Goal: Task Accomplishment & Management: Complete application form

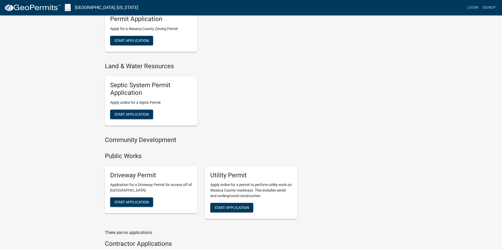
scroll to position [343, 0]
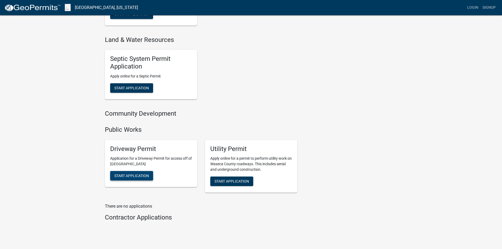
click at [133, 174] on span "Start Application" at bounding box center [131, 176] width 35 height 4
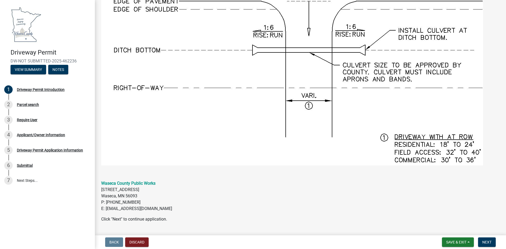
scroll to position [453, 0]
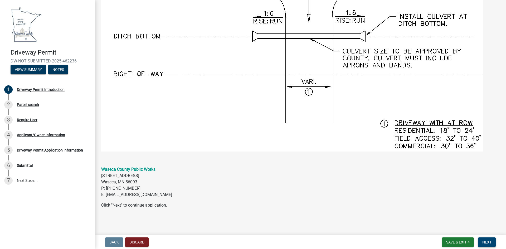
click at [491, 242] on span "Next" at bounding box center [487, 242] width 9 height 4
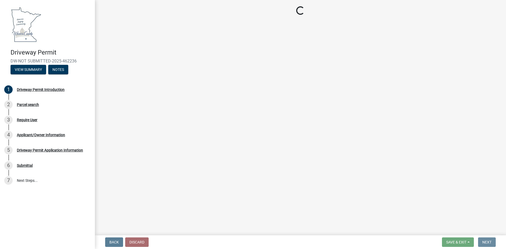
scroll to position [0, 0]
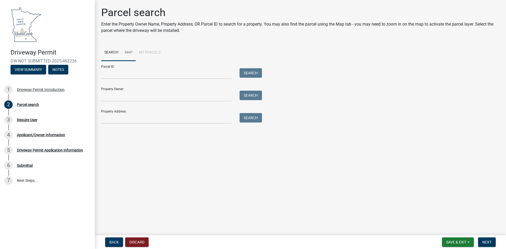
click at [128, 52] on link "Map" at bounding box center [129, 52] width 14 height 17
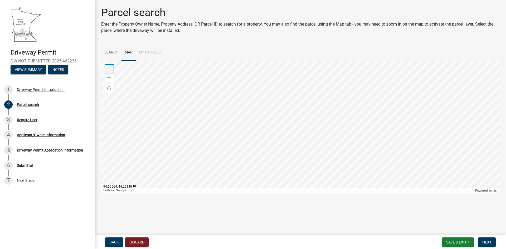
click at [110, 68] on span at bounding box center [109, 69] width 4 height 4
click at [392, 193] on div at bounding box center [300, 127] width 399 height 132
click at [367, 181] on div at bounding box center [300, 127] width 399 height 132
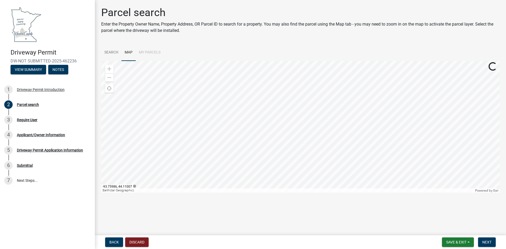
click at [336, 180] on div at bounding box center [300, 127] width 399 height 132
click at [296, 164] on div at bounding box center [300, 127] width 399 height 132
click at [139, 98] on div at bounding box center [300, 127] width 399 height 132
click at [212, 61] on div at bounding box center [300, 127] width 399 height 132
click at [269, 95] on div at bounding box center [300, 127] width 399 height 132
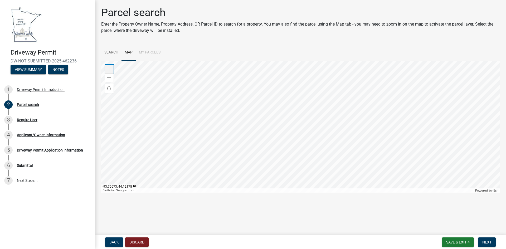
click at [108, 69] on span at bounding box center [109, 69] width 4 height 4
click at [277, 133] on div at bounding box center [300, 127] width 399 height 132
click at [266, 99] on div at bounding box center [300, 127] width 399 height 132
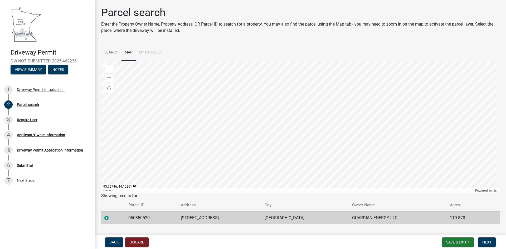
click at [167, 219] on td "060350520" at bounding box center [151, 217] width 52 height 13
click at [153, 53] on li "My Parcels" at bounding box center [150, 52] width 28 height 17
click at [112, 52] on link "Search" at bounding box center [111, 52] width 20 height 17
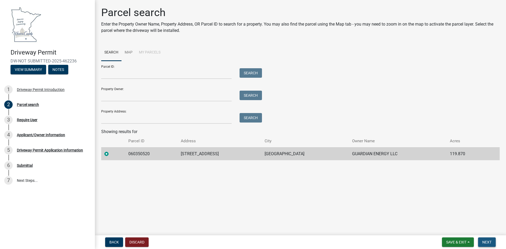
click at [487, 243] on span "Next" at bounding box center [487, 242] width 9 height 4
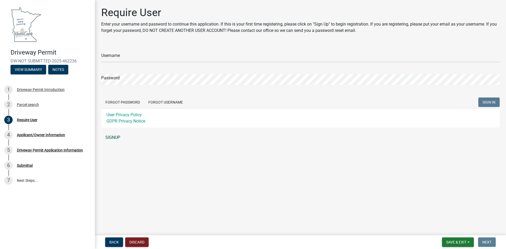
click at [114, 138] on link "SIGNUP" at bounding box center [300, 137] width 399 height 11
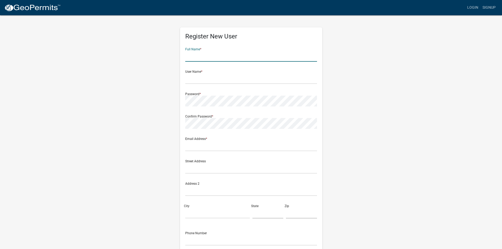
click at [205, 54] on input "text" at bounding box center [251, 56] width 132 height 11
type input "[PERSON_NAME]"
click at [194, 78] on input "text" at bounding box center [251, 78] width 132 height 11
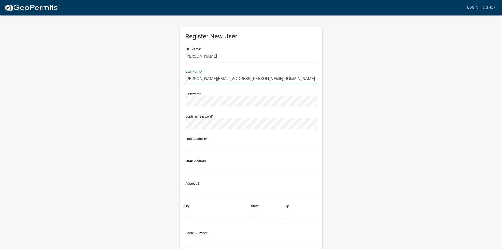
type input "[PERSON_NAME][EMAIL_ADDRESS][PERSON_NAME][DOMAIN_NAME]"
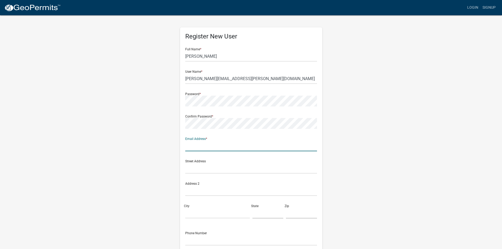
click at [190, 146] on input "text" at bounding box center [251, 146] width 132 height 11
type input "[PERSON_NAME][EMAIL_ADDRESS][PERSON_NAME][DOMAIN_NAME]"
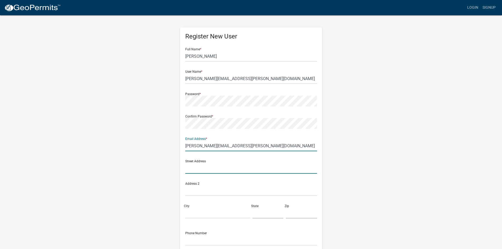
click at [192, 170] on input "text" at bounding box center [251, 168] width 132 height 11
type input "41537 50th Street"
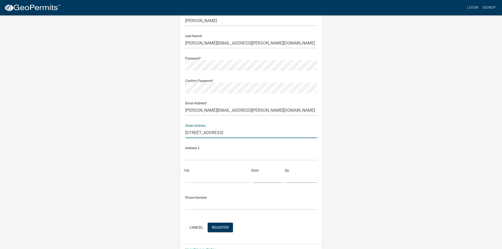
scroll to position [48, 0]
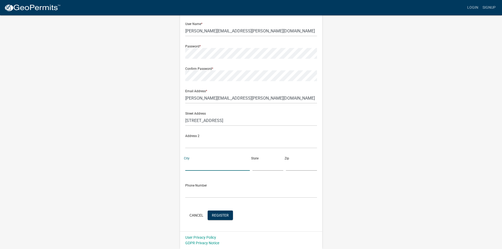
click at [195, 166] on input "City" at bounding box center [217, 165] width 65 height 11
type input "j"
type input "Janesville"
click at [259, 167] on input "text" at bounding box center [268, 165] width 31 height 11
type input "MN"
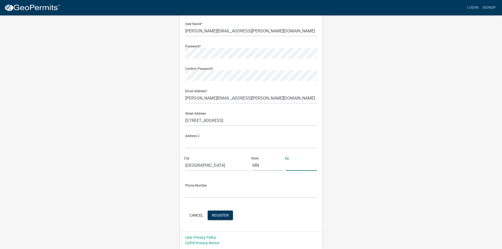
click at [291, 167] on input "text" at bounding box center [301, 165] width 31 height 11
type input "56048"
click at [192, 193] on input "text" at bounding box center [251, 192] width 132 height 11
type input "[PHONE_NUMBER]"
click at [223, 217] on span "Register" at bounding box center [220, 215] width 17 height 4
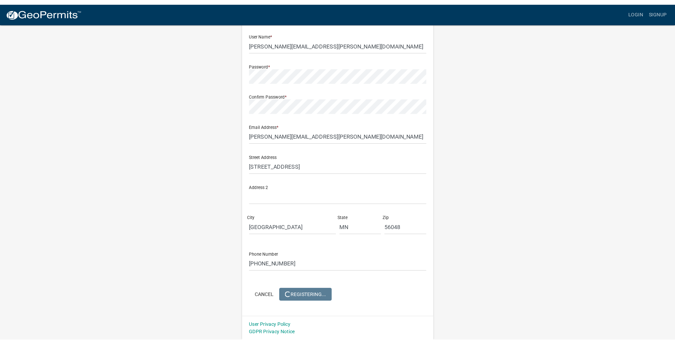
scroll to position [0, 0]
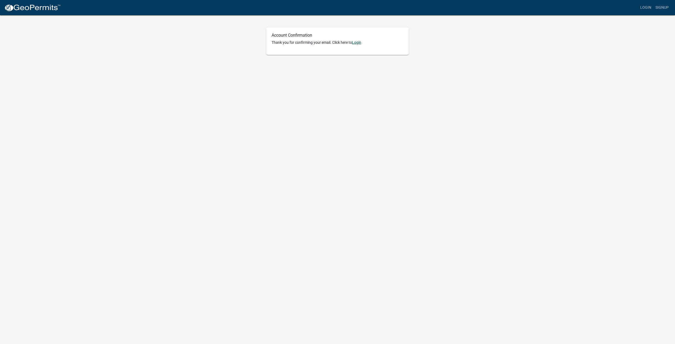
click at [359, 42] on link "Login" at bounding box center [356, 42] width 9 height 4
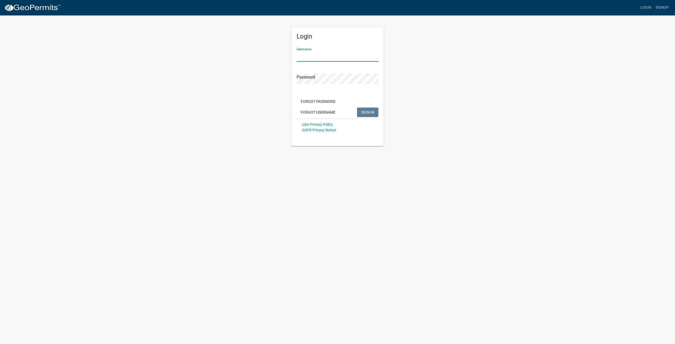
click at [315, 56] on input "Username" at bounding box center [338, 56] width 82 height 11
type input "[PERSON_NAME][EMAIL_ADDRESS][PERSON_NAME][DOMAIN_NAME]"
click at [369, 113] on span "SIGN IN" at bounding box center [367, 112] width 13 height 4
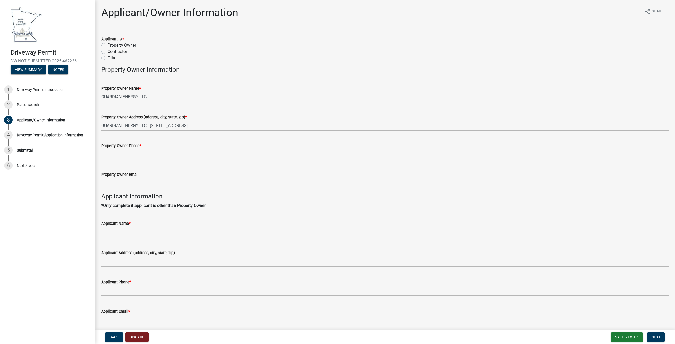
click at [108, 51] on label "Contractor" at bounding box center [118, 52] width 20 height 6
click at [108, 51] on input "Contractor" at bounding box center [109, 50] width 3 height 3
radio input "true"
click at [108, 46] on label "Property Owner" at bounding box center [122, 45] width 28 height 6
click at [108, 46] on input "Property Owner" at bounding box center [109, 43] width 3 height 3
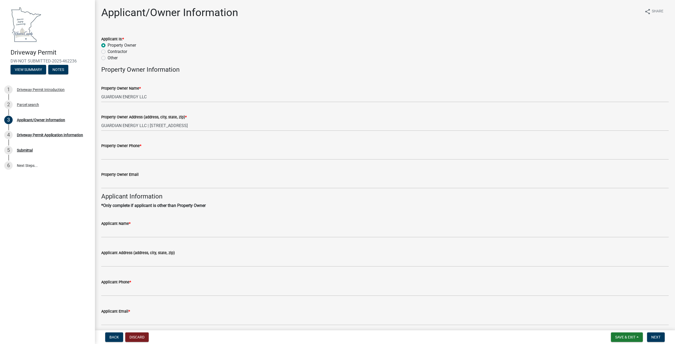
radio input "true"
click at [108, 50] on label "Contractor" at bounding box center [118, 52] width 20 height 6
click at [108, 50] on input "Contractor" at bounding box center [109, 50] width 3 height 3
radio input "true"
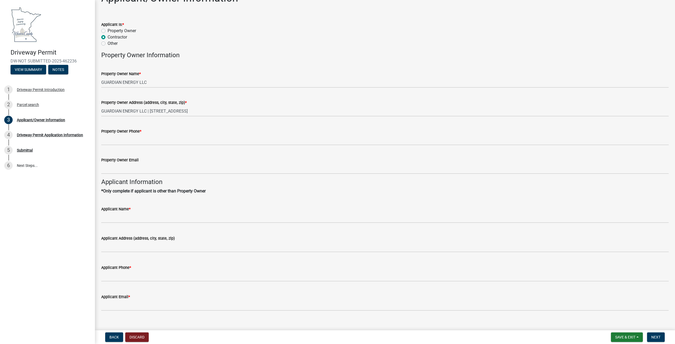
scroll to position [22, 0]
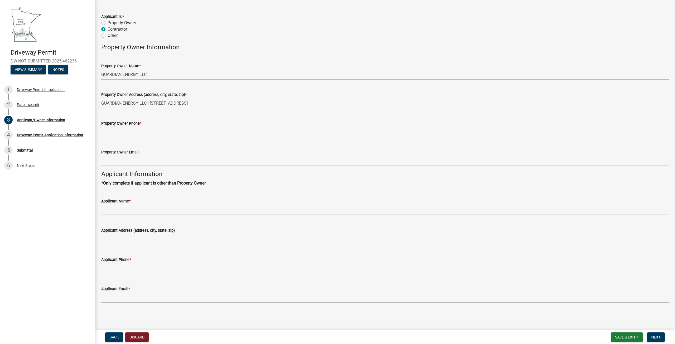
click at [117, 131] on input "Property Owner Phone *" at bounding box center [384, 132] width 567 height 11
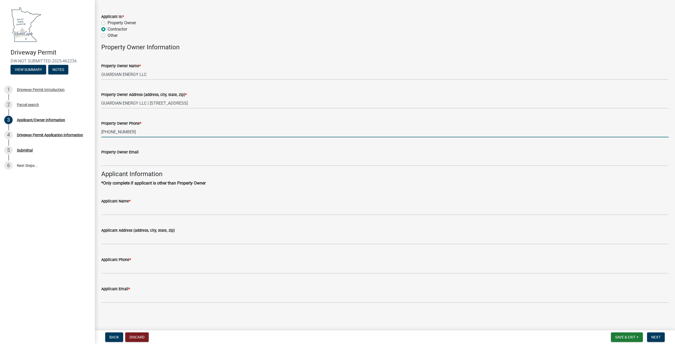
type input "[PHONE_NUMBER]"
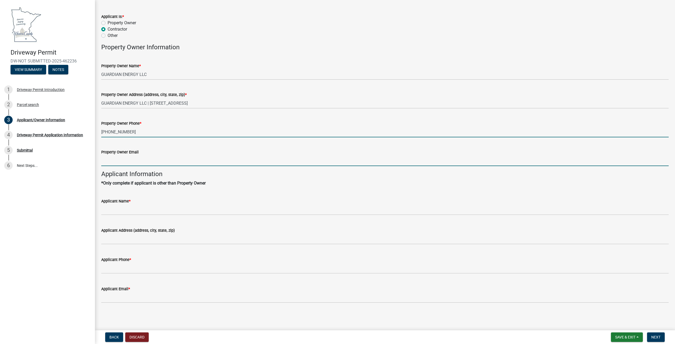
scroll to position [0, 0]
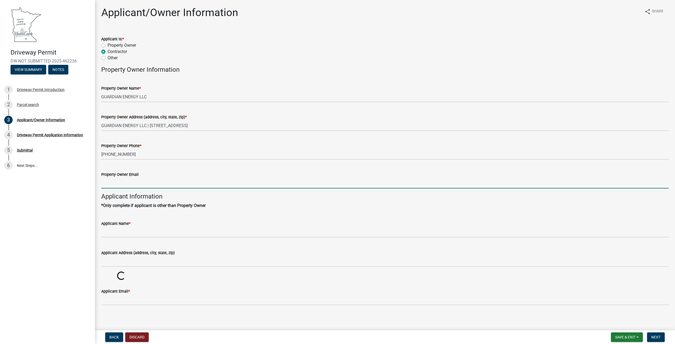
click at [112, 161] on wm-data-entity-input-list "Applicant Is: * Property Owner Contractor Other If Other, please describe: Prop…" at bounding box center [384, 170] width 567 height 281
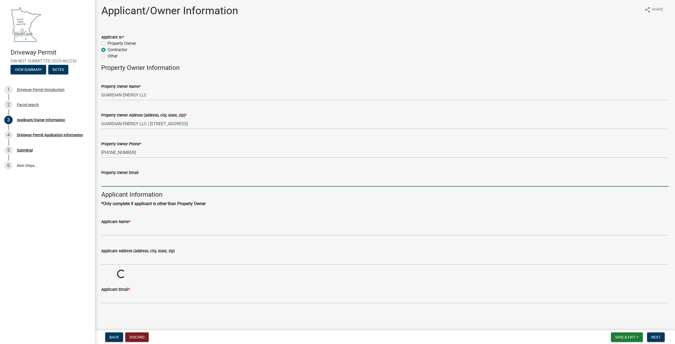
scroll to position [2, 0]
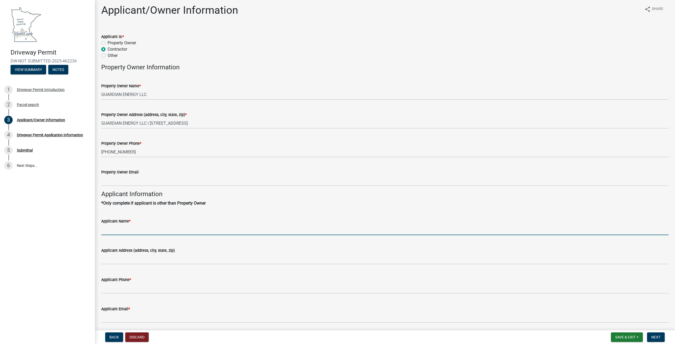
click at [113, 230] on input "Applicant Name *" at bounding box center [384, 229] width 567 height 11
type input "[PERSON_NAME]"
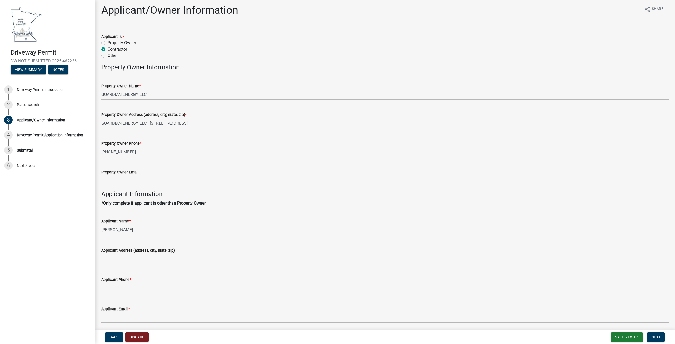
click at [107, 259] on input "Applicant Address (address, city, state, zip)" at bounding box center [384, 259] width 567 height 11
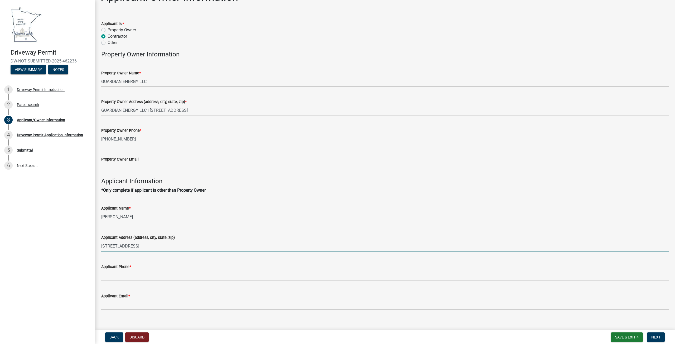
scroll to position [22, 0]
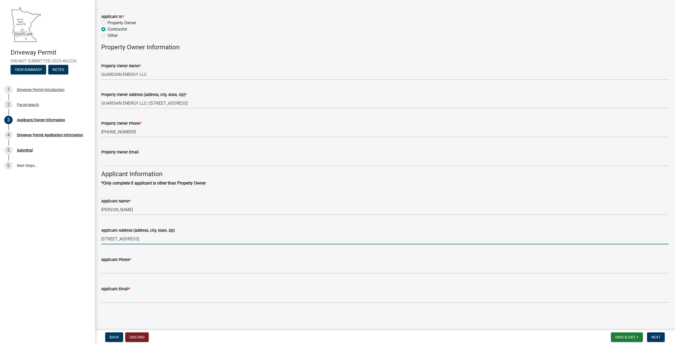
type input "[STREET_ADDRESS]"
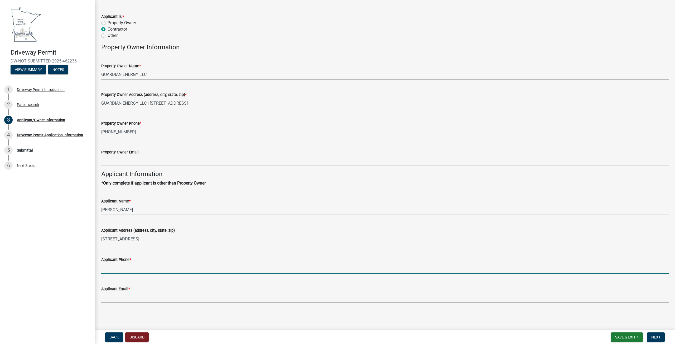
click at [107, 268] on input "Applicant Phone *" at bounding box center [384, 268] width 567 height 11
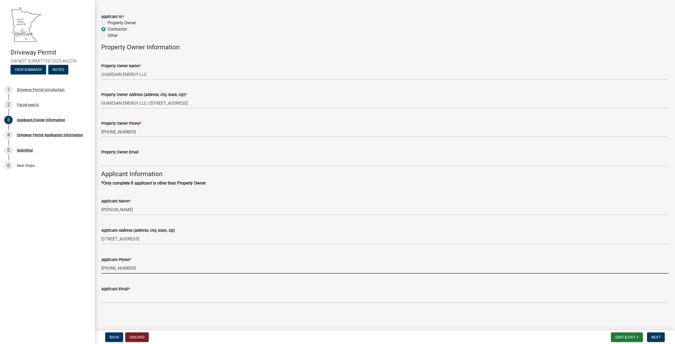
type input "[PHONE_NUMBER]"
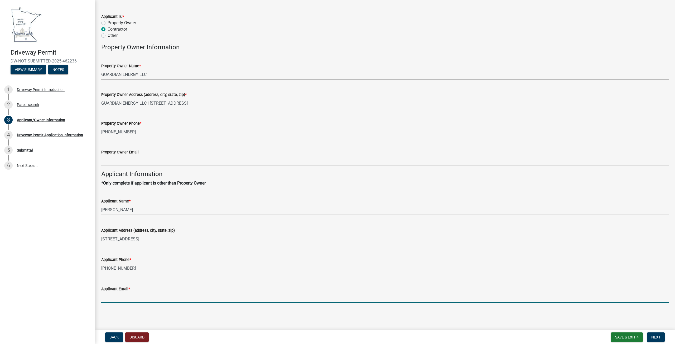
click at [110, 297] on input "Applicant Email *" at bounding box center [384, 297] width 567 height 11
type input "[PERSON_NAME][EMAIL_ADDRESS][PERSON_NAME][DOMAIN_NAME]"
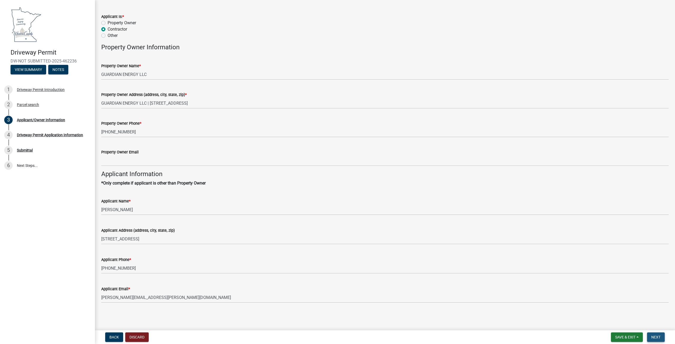
click at [654, 337] on span "Next" at bounding box center [655, 337] width 9 height 4
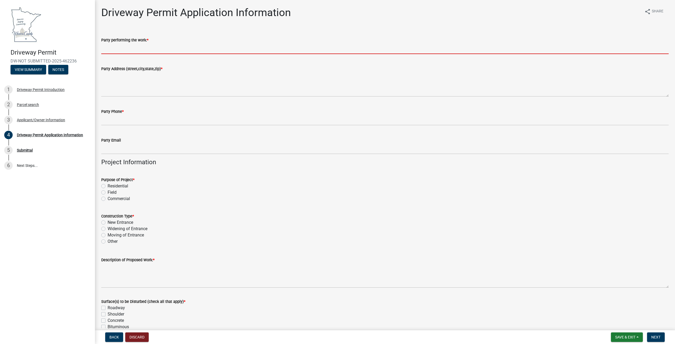
click at [119, 49] on input "Party performing the work: *" at bounding box center [384, 48] width 567 height 11
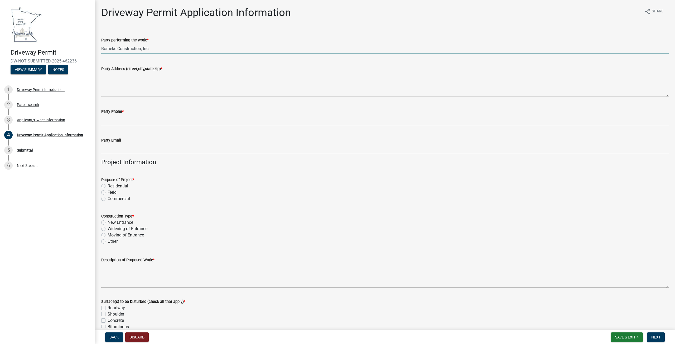
type input "Borneke Construction, Inc."
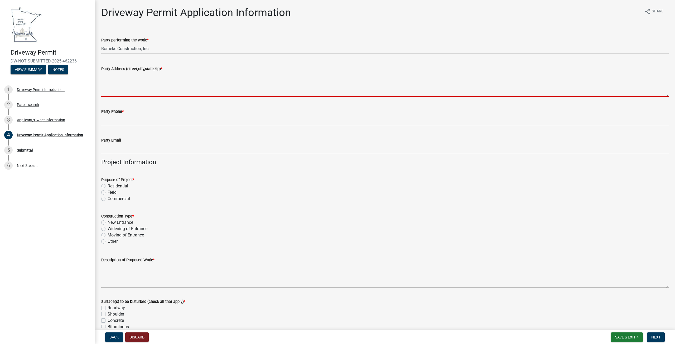
click at [115, 91] on textarea "Party Address (street,city,state,zip) *" at bounding box center [384, 84] width 567 height 25
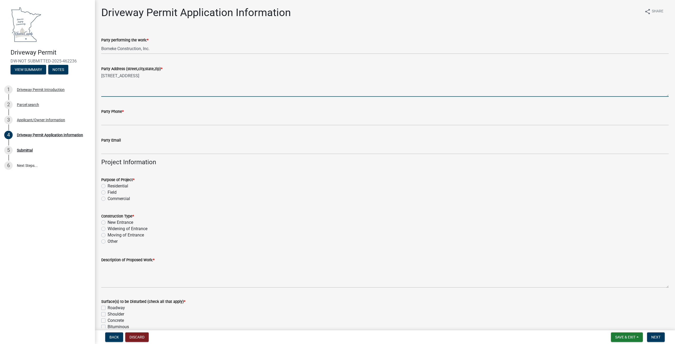
type textarea "[STREET_ADDRESS]"
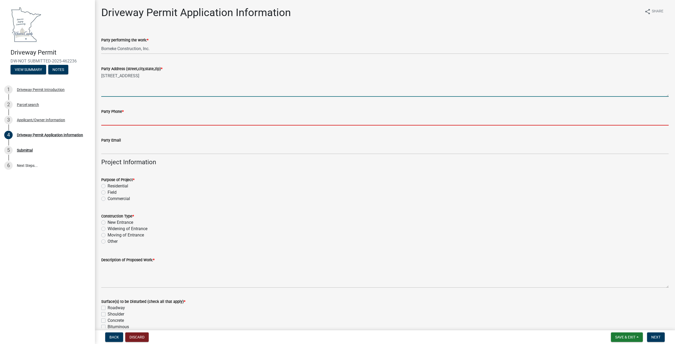
click at [108, 121] on input "Party Phone *" at bounding box center [384, 120] width 567 height 11
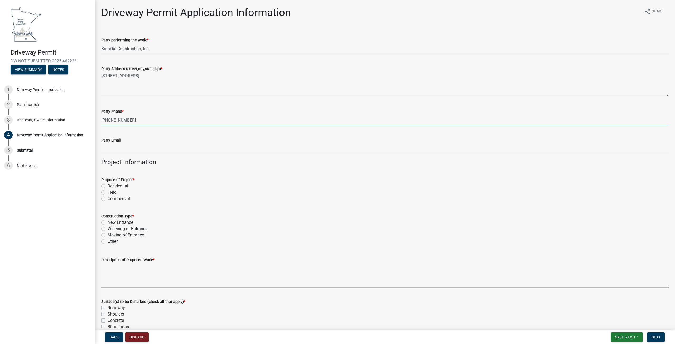
type input "[PHONE_NUMBER]"
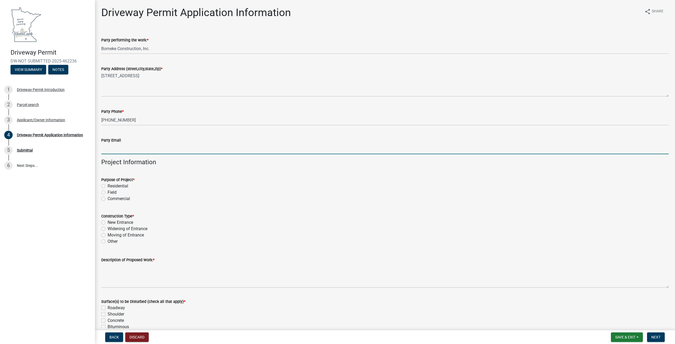
click at [111, 149] on input "Party Email" at bounding box center [384, 148] width 567 height 11
type input "[PERSON_NAME][EMAIL_ADDRESS][PERSON_NAME][DOMAIN_NAME]"
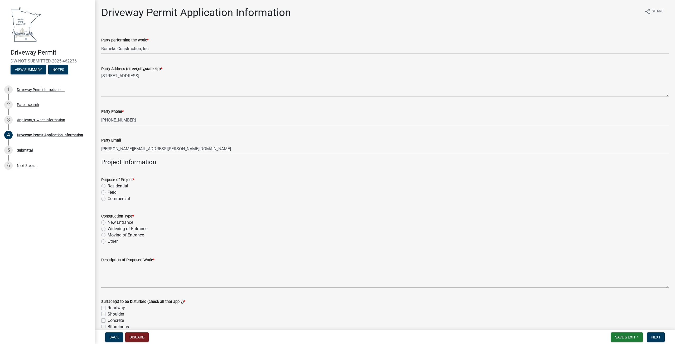
click at [108, 192] on label "Field" at bounding box center [112, 192] width 9 height 6
click at [108, 192] on input "Field" at bounding box center [109, 190] width 3 height 3
radio input "true"
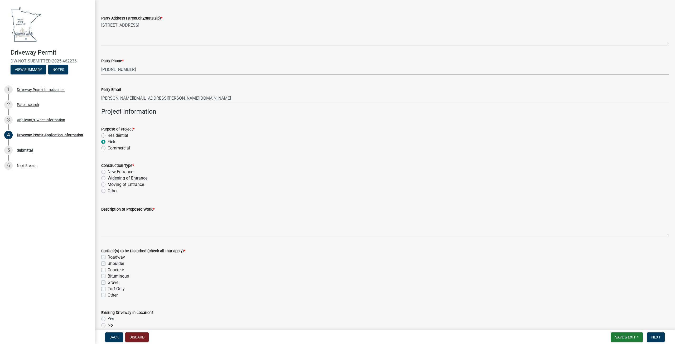
scroll to position [79, 0]
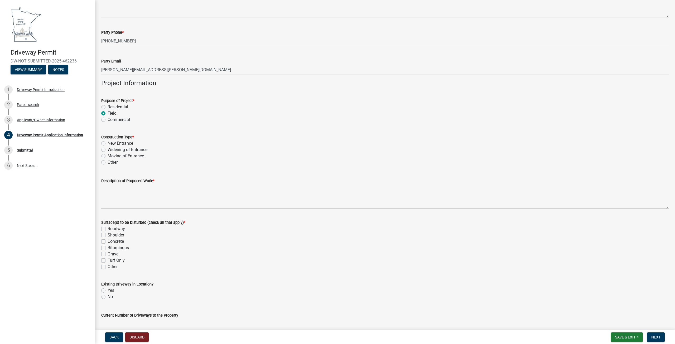
click at [108, 142] on label "New Entrance" at bounding box center [121, 143] width 26 height 6
click at [108, 142] on input "New Entrance" at bounding box center [109, 141] width 3 height 3
radio input "true"
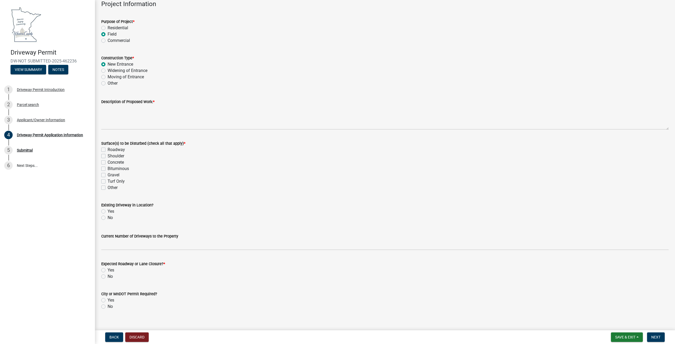
scroll to position [132, 0]
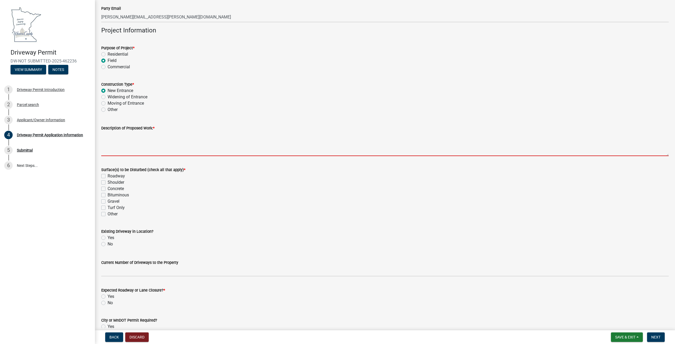
click at [112, 148] on textarea "Description of Proposed Work: *" at bounding box center [384, 143] width 567 height 25
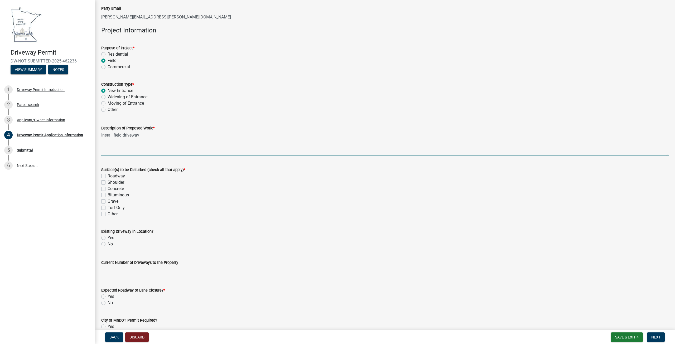
type textarea "Install field driveway"
click at [108, 207] on label "Turf Only" at bounding box center [116, 208] width 17 height 6
click at [108, 207] on input "Turf Only" at bounding box center [109, 206] width 3 height 3
checkbox input "true"
checkbox input "false"
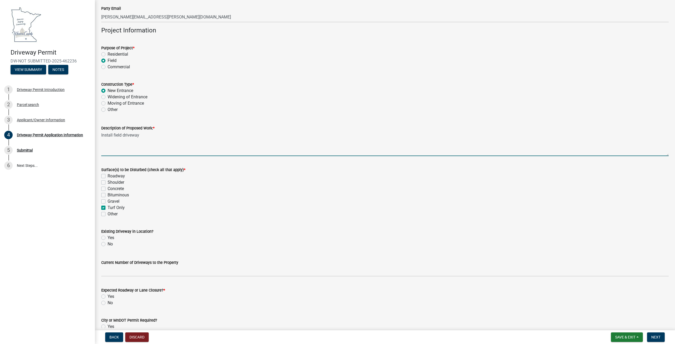
checkbox input "false"
checkbox input "true"
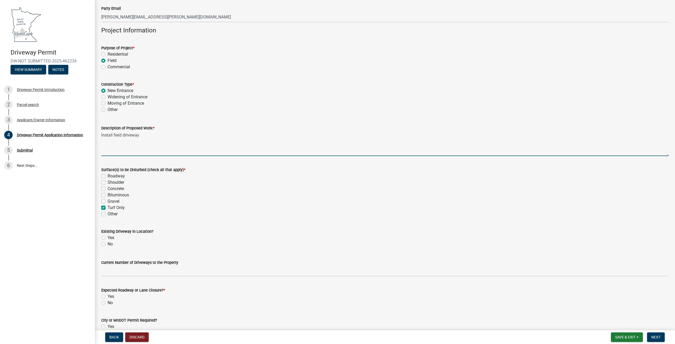
checkbox input "false"
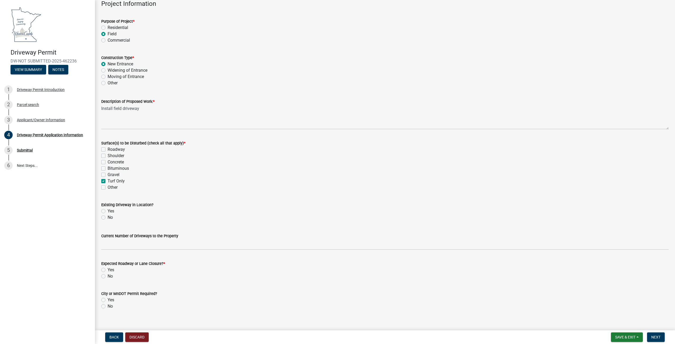
scroll to position [185, 0]
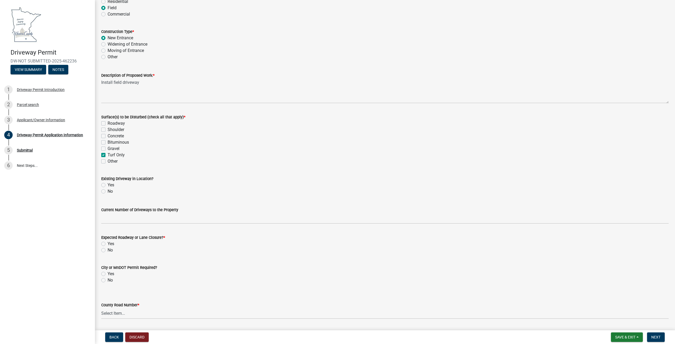
click at [108, 191] on label "No" at bounding box center [110, 191] width 5 height 6
click at [108, 191] on input "No" at bounding box center [109, 189] width 3 height 3
radio input "true"
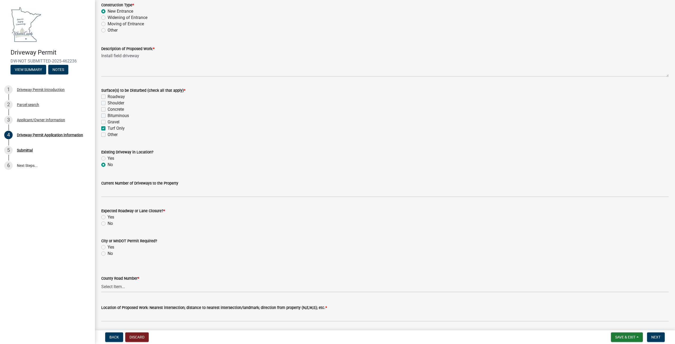
scroll to position [237, 0]
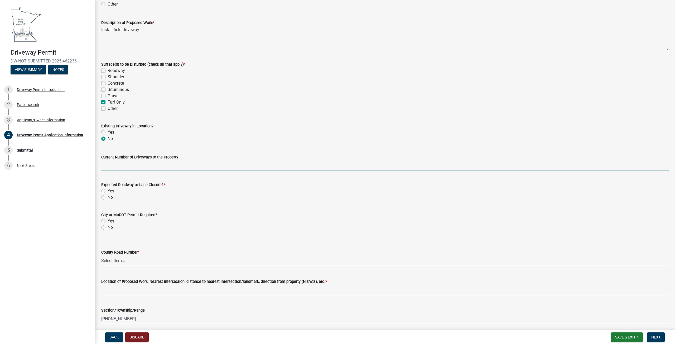
click at [110, 165] on input "Current Number of Driveways to the Property" at bounding box center [384, 165] width 567 height 11
type input "2"
click at [108, 197] on label "No" at bounding box center [110, 197] width 5 height 6
click at [108, 197] on input "No" at bounding box center [109, 195] width 3 height 3
radio input "true"
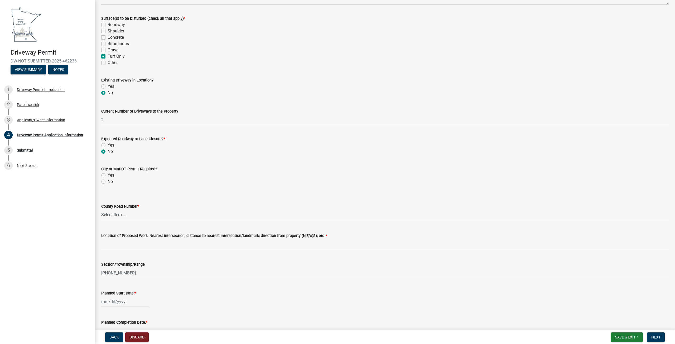
scroll to position [290, 0]
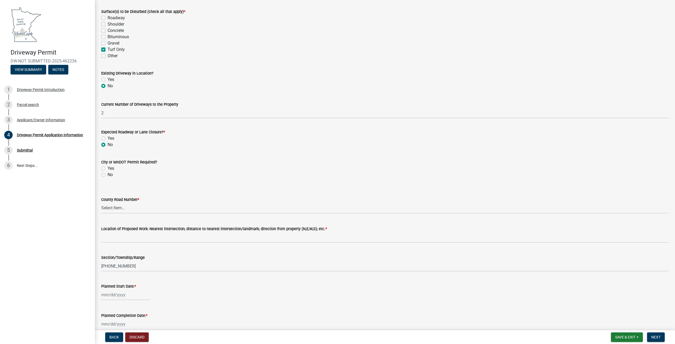
click at [108, 173] on label "No" at bounding box center [110, 175] width 5 height 6
click at [108, 173] on input "No" at bounding box center [109, 173] width 3 height 3
radio input "true"
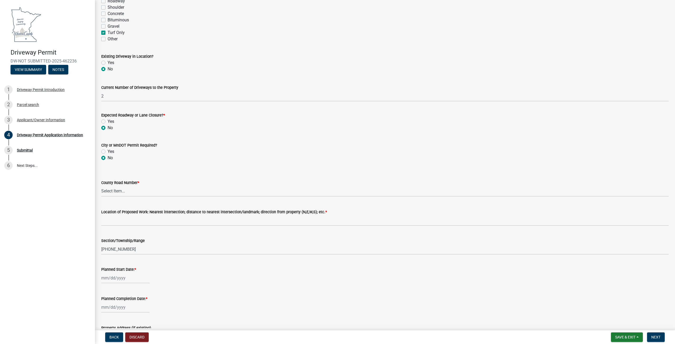
scroll to position [316, 0]
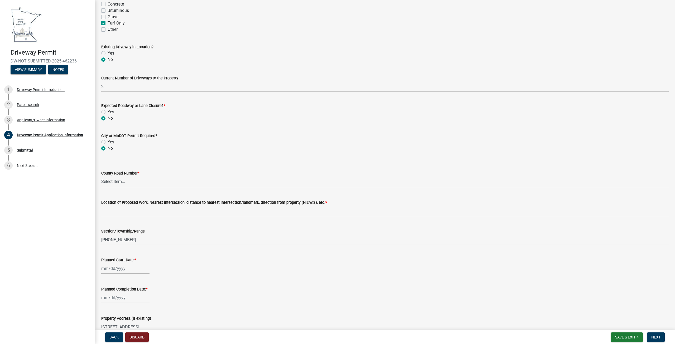
click at [108, 181] on select "Select Item... 1 2 3 4 5 6 7 8 9 10 11 12 13 14 15 16 17 18 19 20 22 23 24 26 2…" at bounding box center [384, 181] width 567 height 11
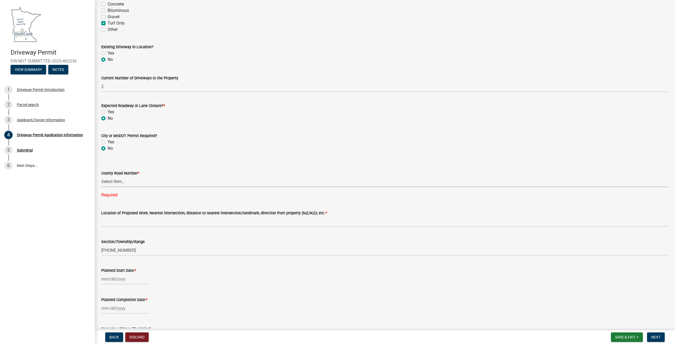
click at [119, 182] on select "Select Item... 1 2 3 4 5 6 7 8 9 10 11 12 13 14 15 16 17 18 19 20 22 23 24 26 2…" at bounding box center [384, 181] width 567 height 11
click at [125, 181] on select "Select Item... 1 2 3 4 5 6 7 8 9 10 11 12 13 14 15 16 17 18 19 20 22 23 24 26 2…" at bounding box center [384, 181] width 567 height 11
click at [128, 183] on select "Select Item... 1 2 3 4 5 6 7 8 9 10 11 12 13 14 15 16 17 18 19 20 22 23 24 26 2…" at bounding box center [384, 181] width 567 height 11
click at [101, 176] on select "Select Item... 1 2 3 4 5 6 7 8 9 10 11 12 13 14 15 16 17 18 19 20 22 23 24 26 2…" at bounding box center [384, 181] width 567 height 11
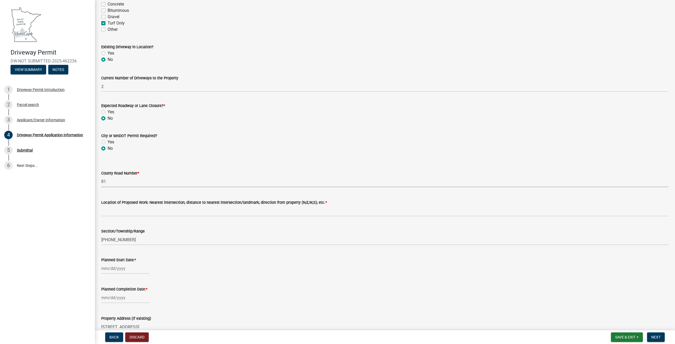
click at [115, 182] on select "Select Item... 1 2 3 4 5 6 7 8 9 10 11 12 13 14 15 16 17 18 19 20 22 23 24 26 2…" at bounding box center [384, 181] width 567 height 11
click at [101, 176] on select "Select Item... 1 2 3 4 5 6 7 8 9 10 11 12 13 14 15 16 17 18 19 20 22 23 24 26 2…" at bounding box center [384, 181] width 567 height 11
select select "5125f881-123c-4466-854d-bf9e861acbef"
click at [117, 183] on select "Select Item... 1 2 3 4 5 6 7 8 9 10 11 12 13 14 15 16 17 18 19 20 22 23 24 26 2…" at bounding box center [384, 181] width 567 height 11
click at [101, 176] on select "Select Item... 1 2 3 4 5 6 7 8 9 10 11 12 13 14 15 16 17 18 19 20 22 23 24 26 2…" at bounding box center [384, 181] width 567 height 11
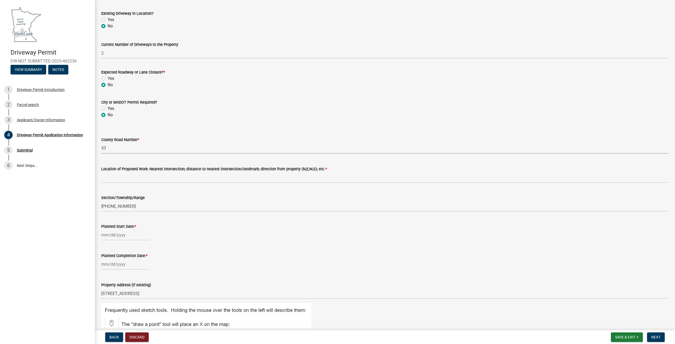
scroll to position [343, 0]
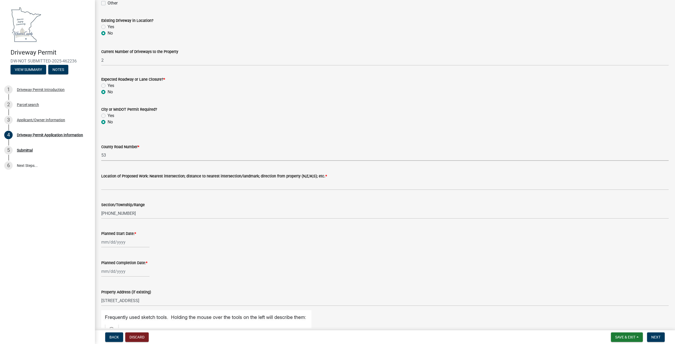
click at [104, 156] on select "Select Item... 1 2 3 4 5 6 7 8 9 10 11 12 13 14 15 16 17 18 19 20 22 23 24 26 2…" at bounding box center [384, 155] width 567 height 11
click at [101, 150] on select "Select Item... 1 2 3 4 5 6 7 8 9 10 11 12 13 14 15 16 17 18 19 20 22 23 24 26 2…" at bounding box center [384, 155] width 567 height 11
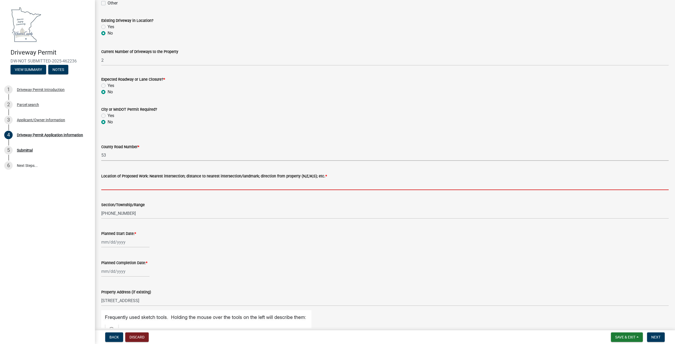
click at [116, 184] on input "Location of Proposed Work: Nearest intersection; distance to nearest intersecti…" at bounding box center [384, 184] width 567 height 11
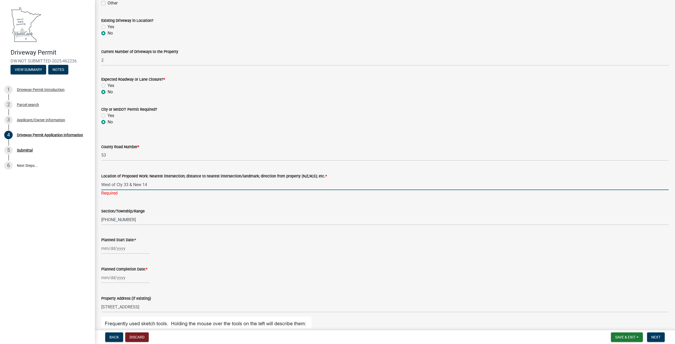
click at [133, 184] on input "West of Cty 33 & New 14" at bounding box center [384, 184] width 567 height 11
type input "West of Cty 33 & North of New 14"
click at [181, 208] on form "Section/Township/Range [PHONE_NUMBER]" at bounding box center [384, 216] width 567 height 17
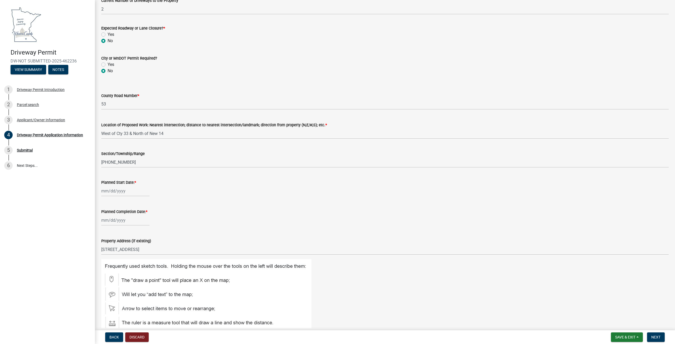
scroll to position [448, 0]
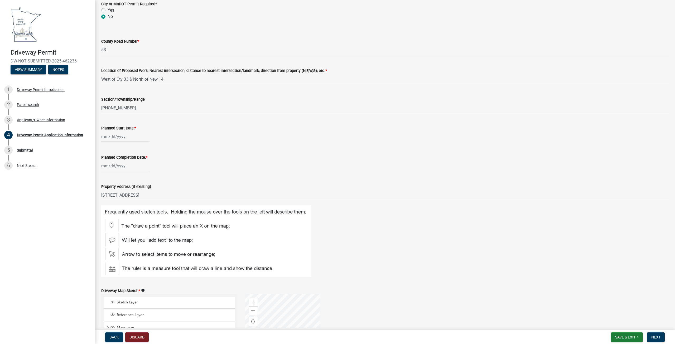
click at [114, 166] on div at bounding box center [125, 166] width 48 height 11
select select "8"
select select "2025"
click at [150, 220] on div "23" at bounding box center [148, 219] width 8 height 8
type input "[DATE]"
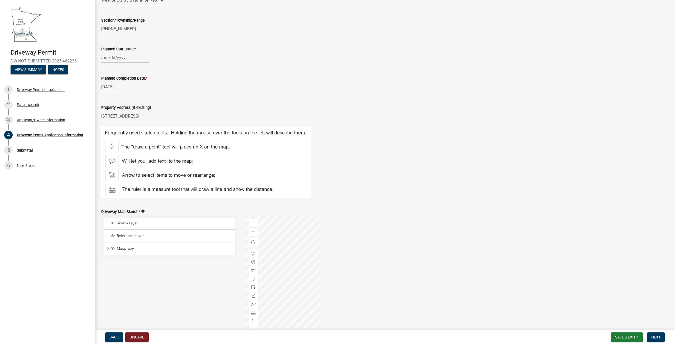
scroll to position [554, 0]
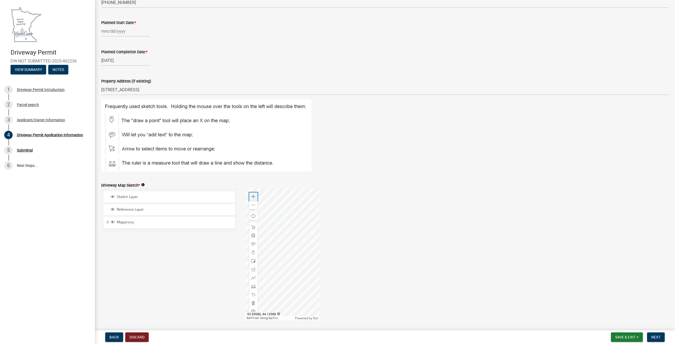
click at [254, 197] on span at bounding box center [253, 197] width 4 height 4
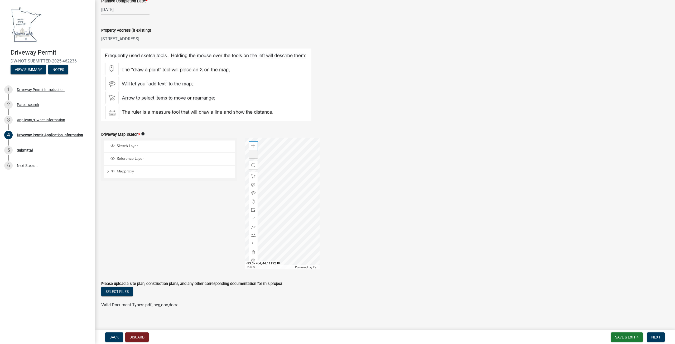
scroll to position [610, 0]
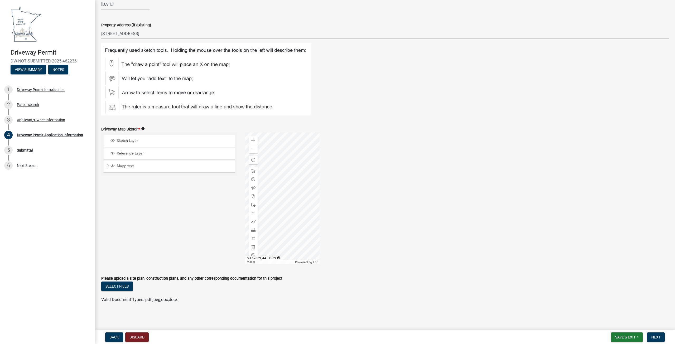
click at [287, 170] on div at bounding box center [282, 198] width 74 height 132
click at [252, 196] on span at bounding box center [253, 196] width 4 height 4
click at [291, 187] on div at bounding box center [282, 198] width 74 height 132
click at [659, 336] on span "Next" at bounding box center [655, 337] width 9 height 4
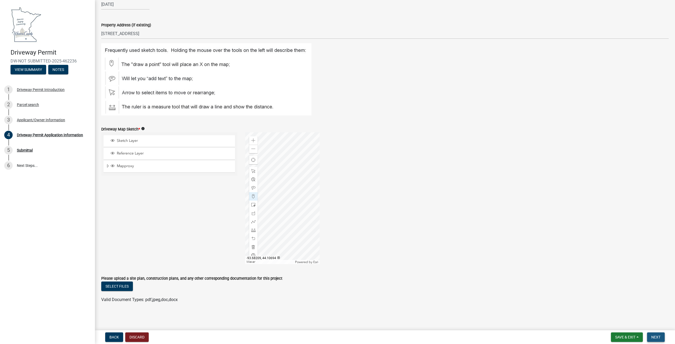
click at [655, 338] on span "Next" at bounding box center [655, 337] width 9 height 4
click at [126, 287] on button "Select files" at bounding box center [117, 286] width 32 height 9
click at [129, 141] on span "Sketch Layer" at bounding box center [174, 140] width 118 height 5
click at [252, 196] on span at bounding box center [253, 196] width 4 height 4
click at [131, 140] on span "Sketch Layer" at bounding box center [174, 140] width 118 height 5
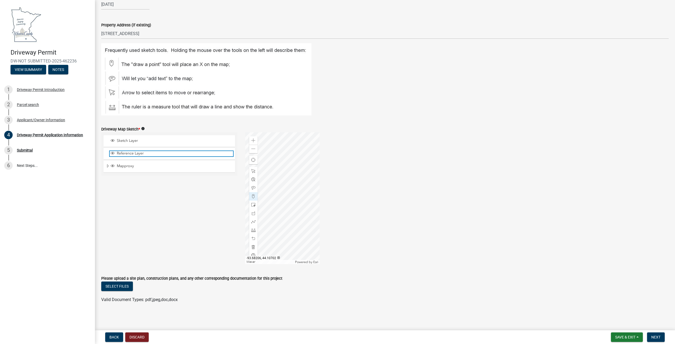
click at [134, 155] on span "Reference Layer" at bounding box center [174, 153] width 118 height 5
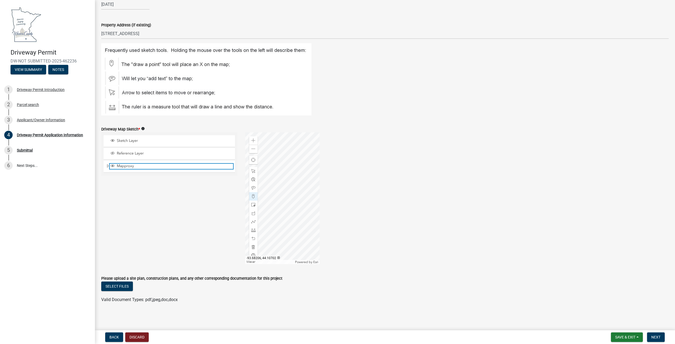
click at [128, 168] on span "Mapproxy" at bounding box center [174, 166] width 118 height 5
click at [655, 338] on span "Next" at bounding box center [655, 337] width 9 height 4
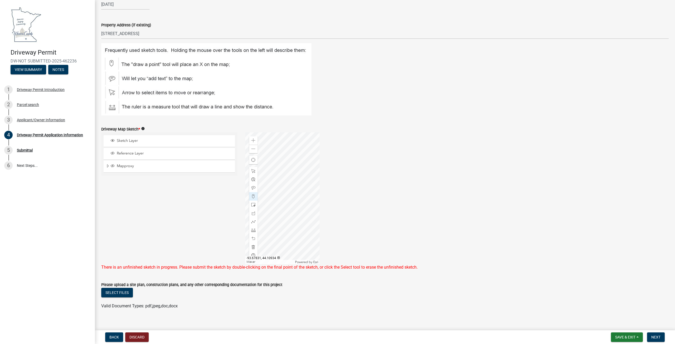
click at [291, 187] on div at bounding box center [282, 198] width 74 height 132
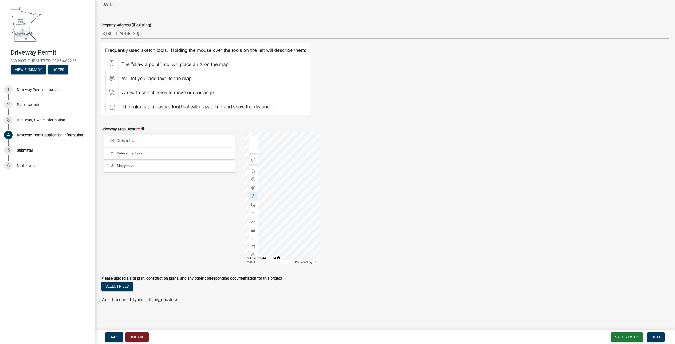
click at [291, 187] on div at bounding box center [282, 198] width 74 height 132
click at [656, 335] on span "Next" at bounding box center [655, 337] width 9 height 4
click at [655, 338] on span "Next" at bounding box center [655, 337] width 9 height 4
click at [128, 167] on span "Mapproxy" at bounding box center [174, 166] width 118 height 5
click at [291, 187] on div at bounding box center [282, 198] width 74 height 132
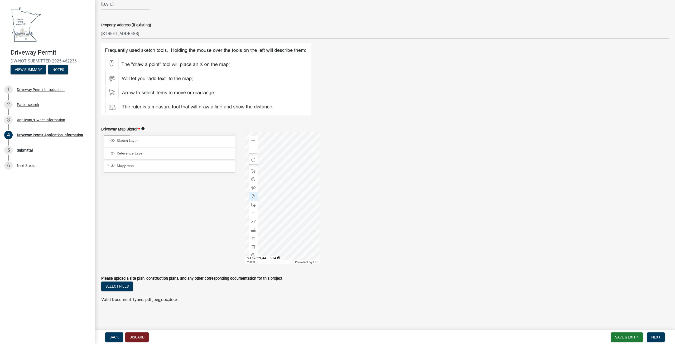
click at [291, 187] on div at bounding box center [282, 198] width 74 height 132
click at [143, 128] on icon "info" at bounding box center [143, 129] width 4 height 4
click at [291, 188] on div at bounding box center [282, 198] width 74 height 132
click at [123, 166] on span "Mapproxy" at bounding box center [174, 166] width 118 height 5
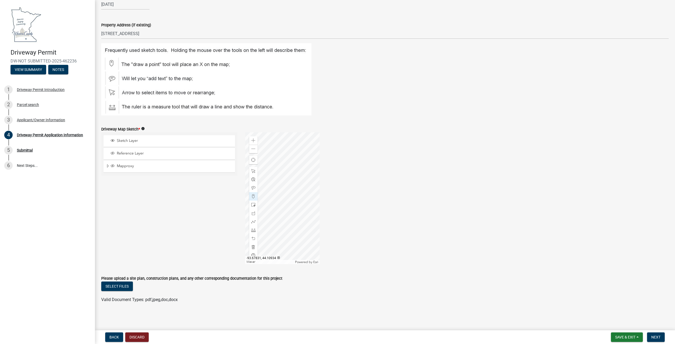
click at [291, 187] on div at bounding box center [282, 198] width 74 height 132
click at [654, 337] on span "Next" at bounding box center [655, 337] width 9 height 4
click at [141, 152] on span "Reference Layer" at bounding box center [174, 153] width 118 height 5
click at [291, 187] on div at bounding box center [282, 198] width 74 height 132
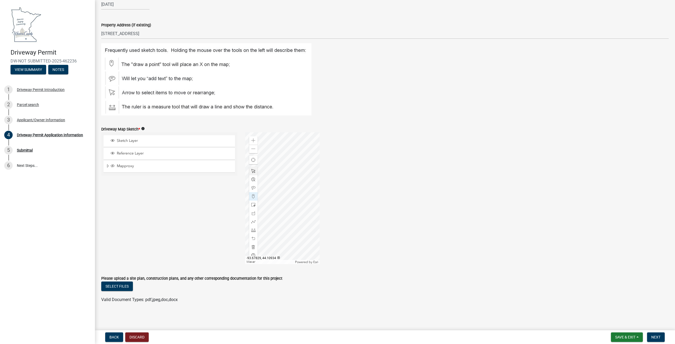
click at [291, 187] on div at bounding box center [282, 198] width 74 height 132
click at [123, 286] on button "Select files" at bounding box center [117, 286] width 32 height 9
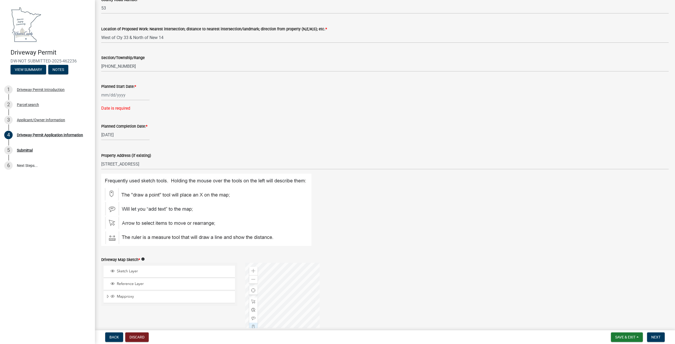
scroll to position [489, 0]
click at [107, 93] on div at bounding box center [125, 96] width 48 height 11
select select "8"
select select "2025"
click at [114, 150] on div "19" at bounding box center [115, 150] width 8 height 8
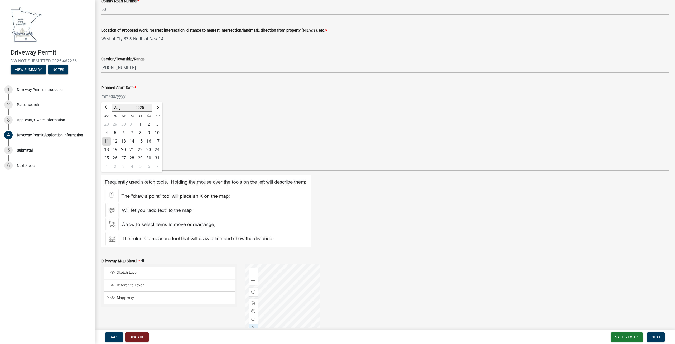
type input "[DATE]"
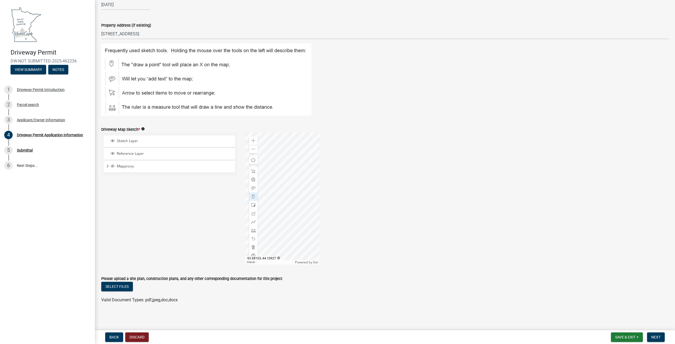
scroll to position [610, 0]
click at [660, 336] on span "Next" at bounding box center [655, 337] width 9 height 4
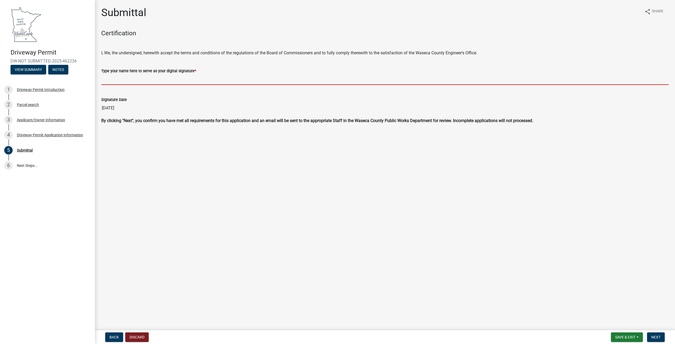
click at [129, 75] on input "Type your name here to serve as your digital signature *" at bounding box center [384, 79] width 567 height 11
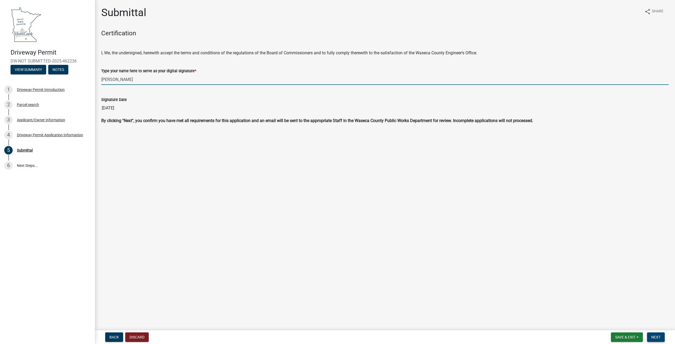
type input "[PERSON_NAME]"
click at [659, 336] on span "Next" at bounding box center [655, 337] width 9 height 4
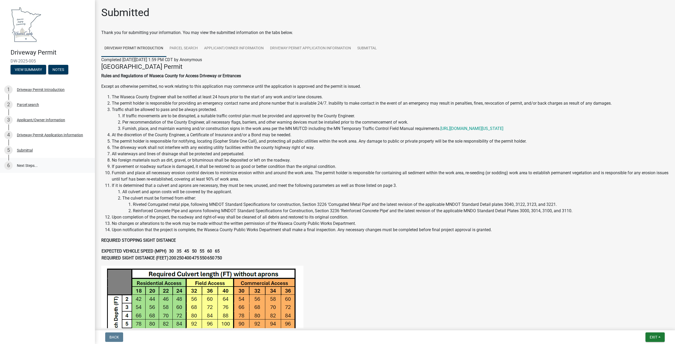
click at [36, 166] on link "6 Next Steps..." at bounding box center [47, 165] width 95 height 15
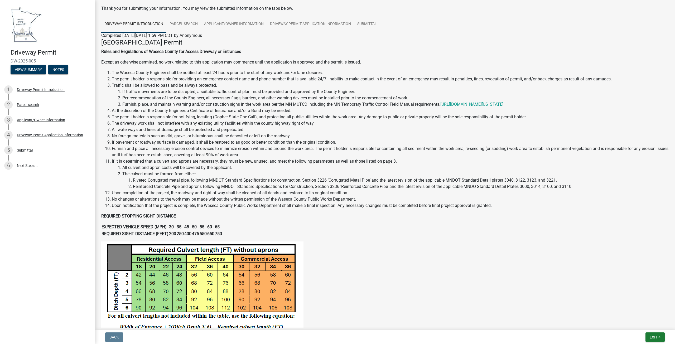
scroll to position [132, 0]
